Goal: Information Seeking & Learning: Learn about a topic

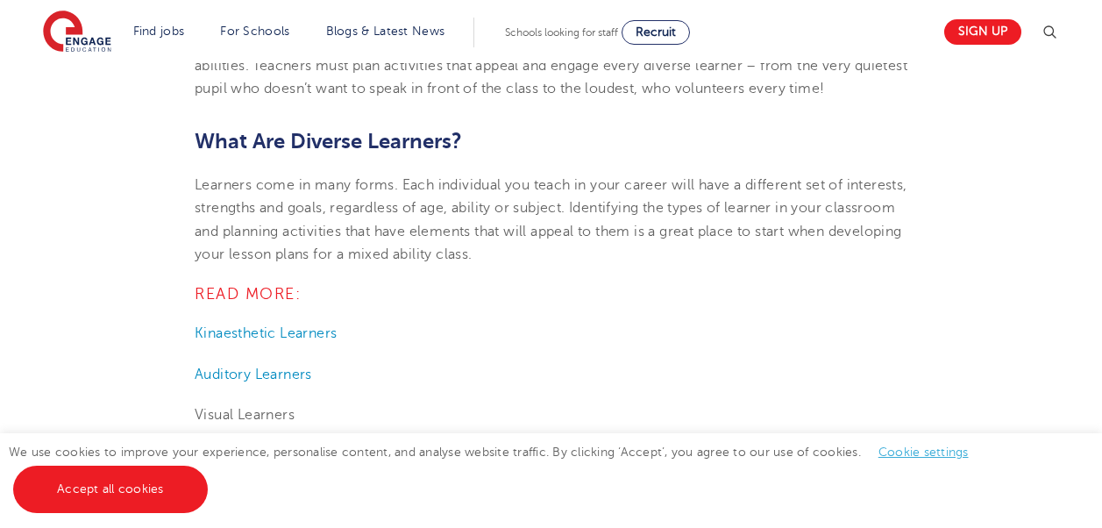
scroll to position [644, 0]
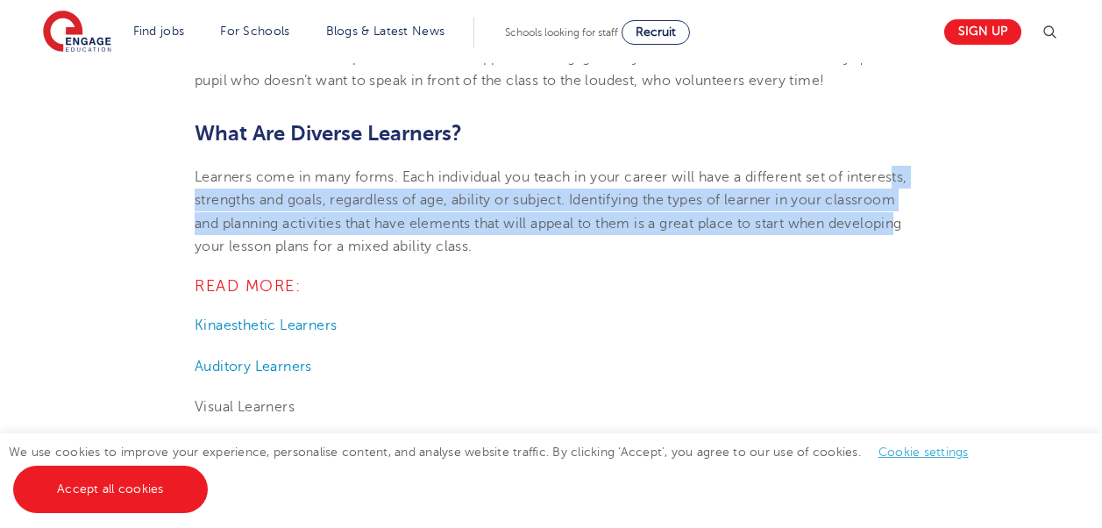
drag, startPoint x: 237, startPoint y: 210, endPoint x: 303, endPoint y: 247, distance: 76.6
click at [303, 247] on p "Learners come in many forms. Each individual you teach in your career will have…" at bounding box center [551, 212] width 713 height 92
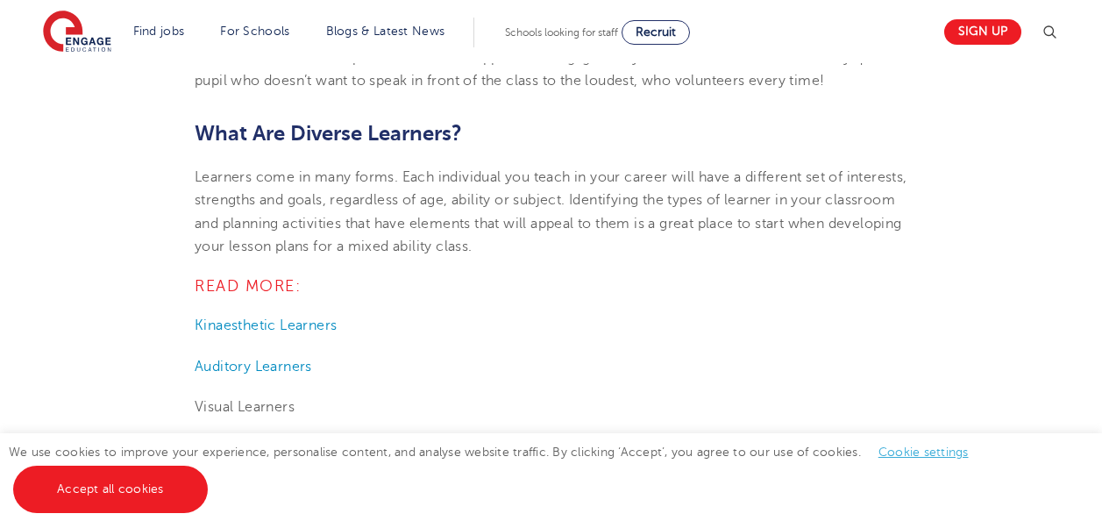
drag, startPoint x: 303, startPoint y: 247, endPoint x: 324, endPoint y: 262, distance: 25.8
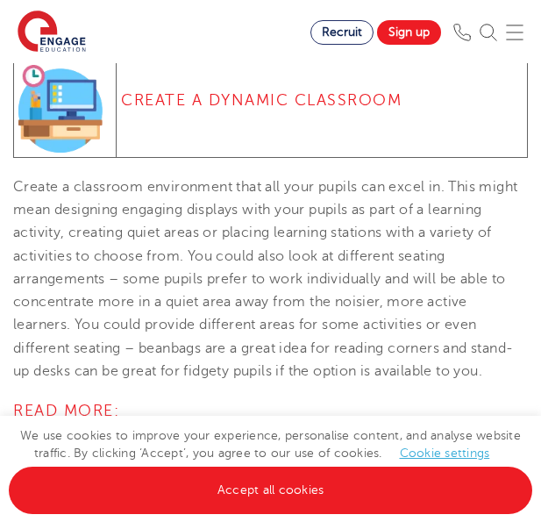
scroll to position [2658, 0]
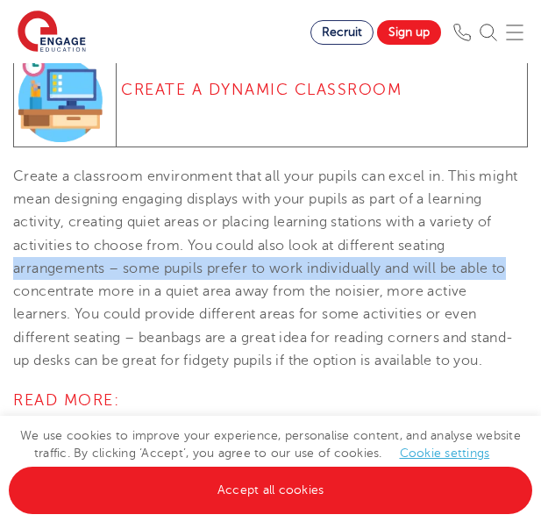
drag, startPoint x: 540, startPoint y: 268, endPoint x: 541, endPoint y: 290, distance: 21.9
click at [541, 290] on html "Find jobs All vacancies We have one of the UK's largest database. and with hund…" at bounding box center [270, 210] width 541 height 5737
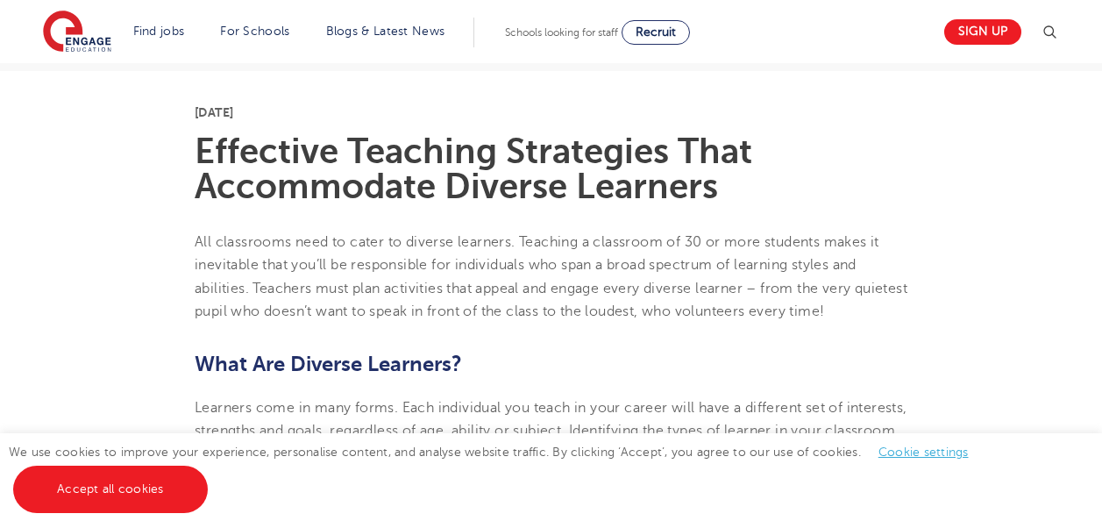
scroll to position [421, 0]
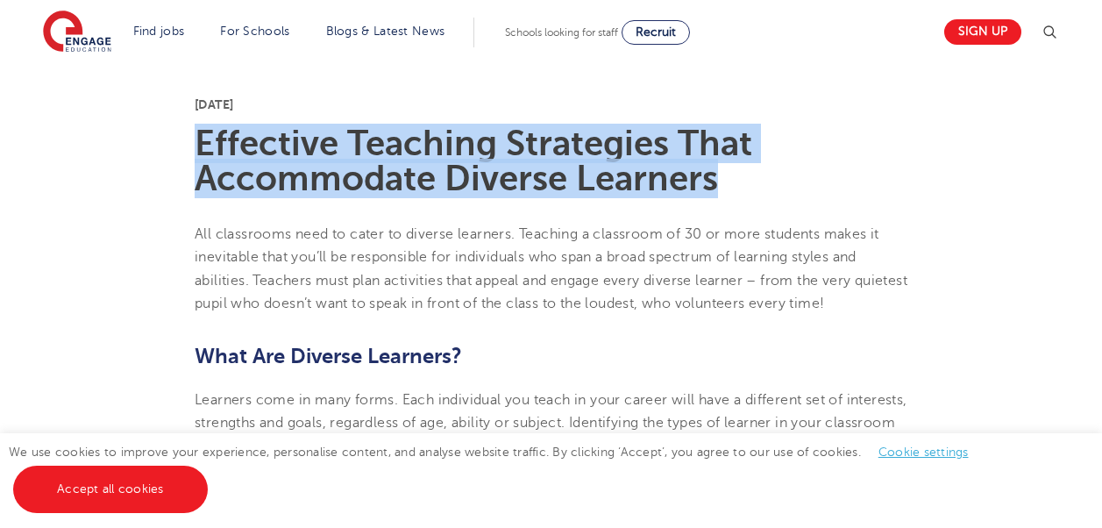
drag, startPoint x: 723, startPoint y: 183, endPoint x: 193, endPoint y: 147, distance: 530.8
copy h1 "Effective Teaching Strategies That Accommodate Diverse Learners"
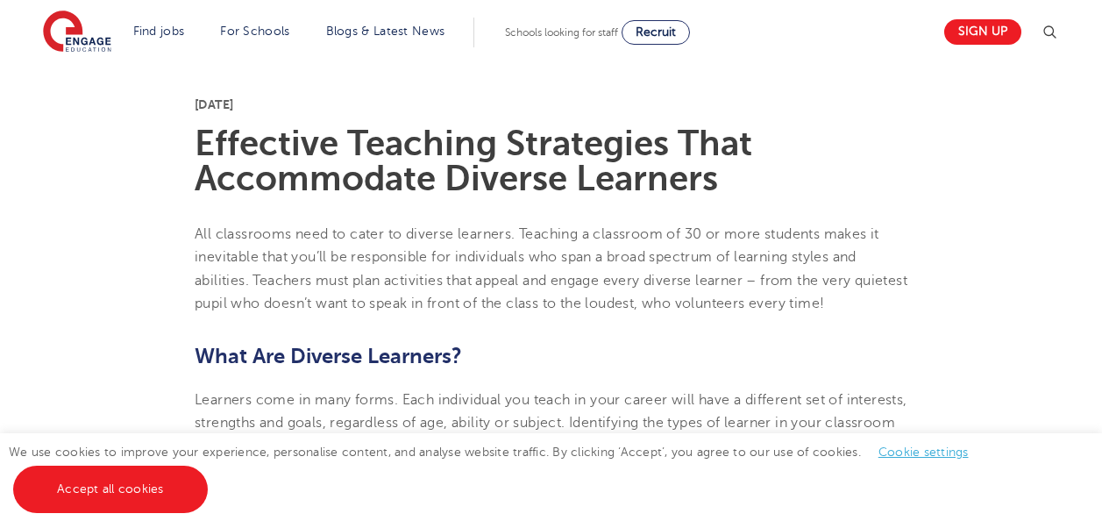
click at [851, 42] on section "Find jobs All vacancies We have one of the UK's largest database. and with hund…" at bounding box center [488, 32] width 891 height 64
